Goal: Task Accomplishment & Management: Use online tool/utility

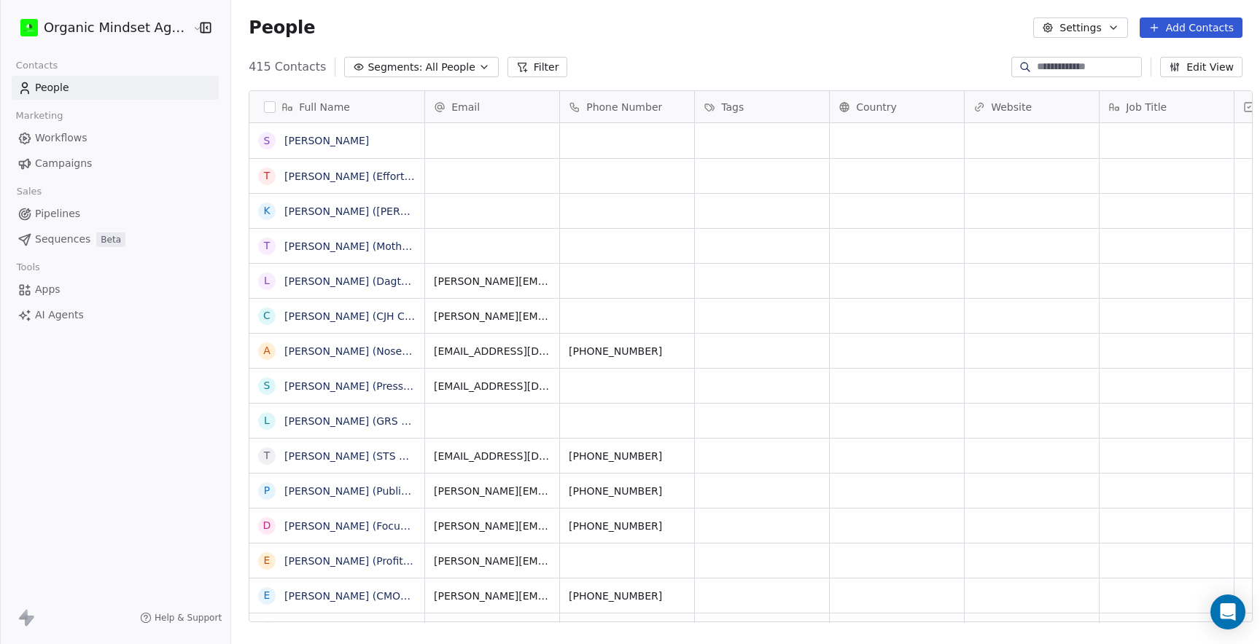
scroll to position [567, 1039]
click at [826, 34] on div "People Settings Add Contacts" at bounding box center [746, 27] width 994 height 20
click at [1197, 28] on button "Add Contacts" at bounding box center [1191, 27] width 103 height 20
click at [1208, 47] on div "Create new contact" at bounding box center [1186, 58] width 135 height 23
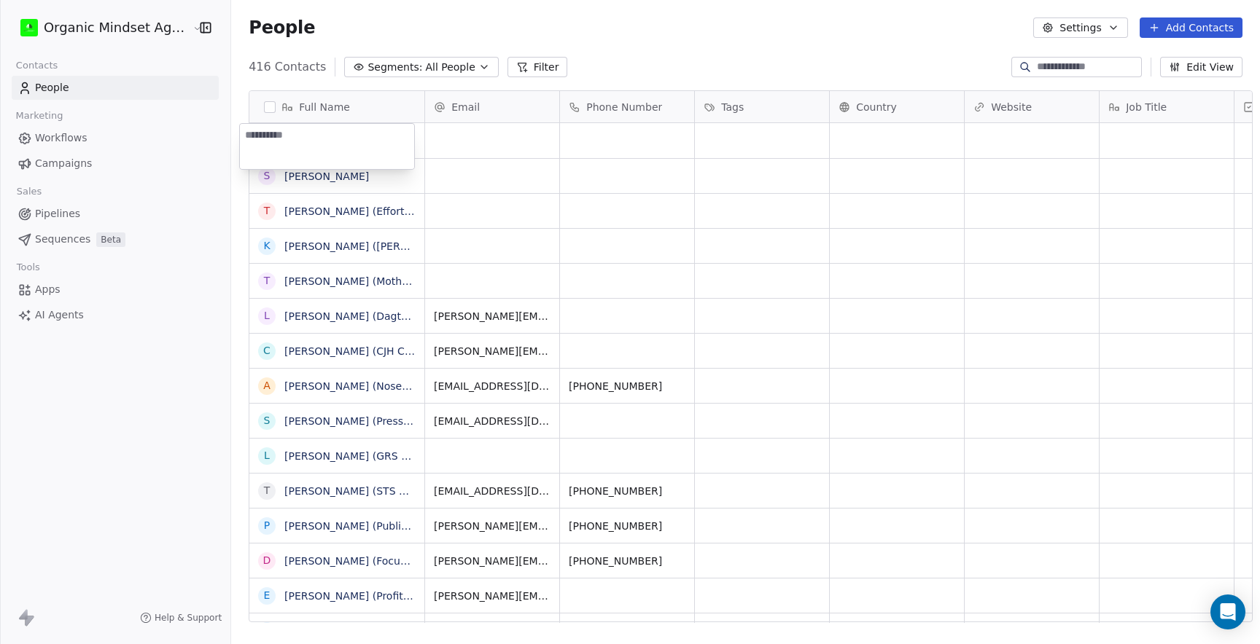
click at [354, 144] on textarea at bounding box center [327, 146] width 174 height 45
type textarea "**********"
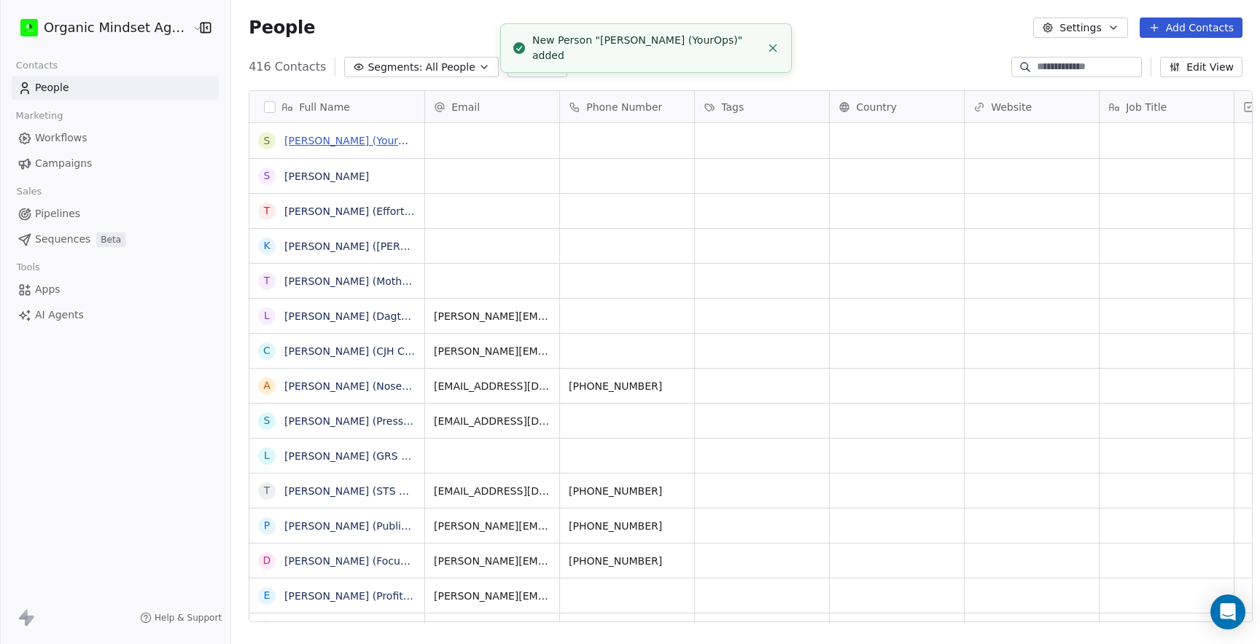
click at [330, 141] on link "[PERSON_NAME] (YourOps)" at bounding box center [353, 141] width 138 height 12
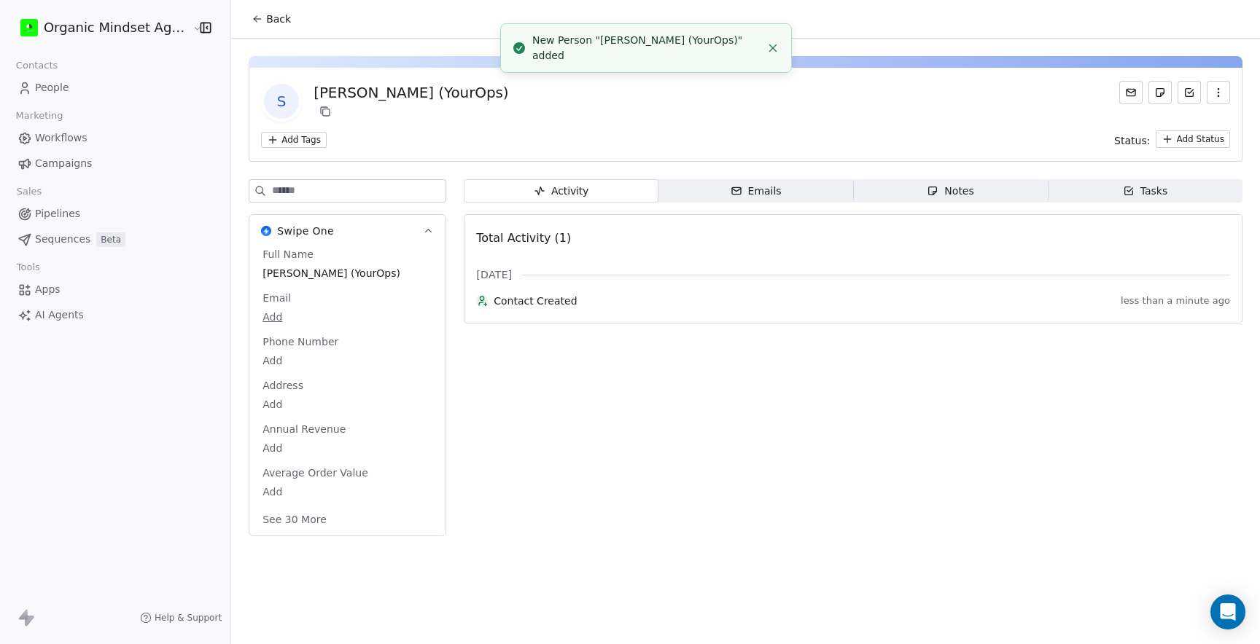
click at [942, 190] on div "Notes" at bounding box center [950, 191] width 47 height 15
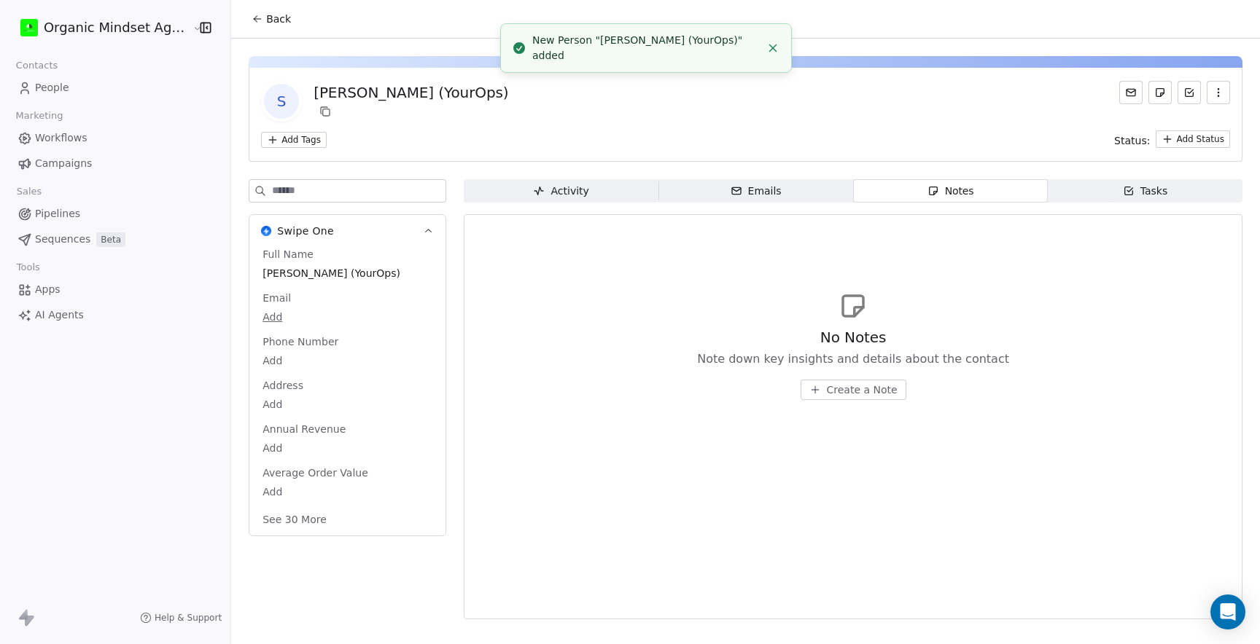
click at [821, 394] on button "Create a Note" at bounding box center [854, 390] width 106 height 20
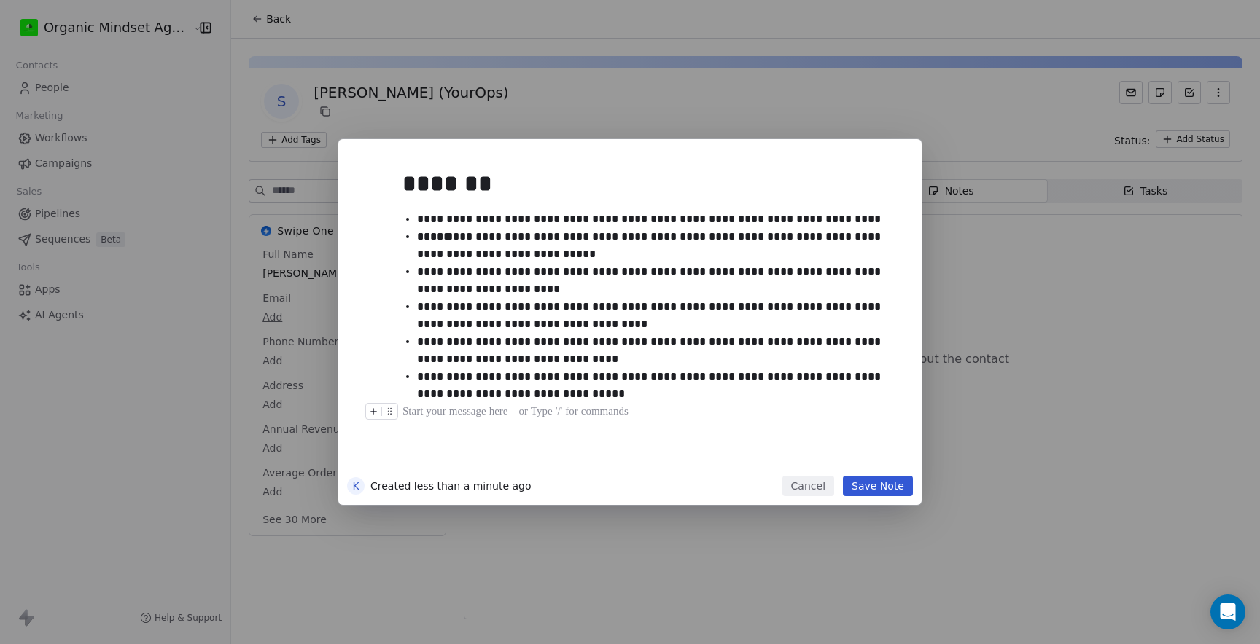
click at [881, 486] on button "Save Note" at bounding box center [878, 486] width 70 height 20
